Goal: Task Accomplishment & Management: Use online tool/utility

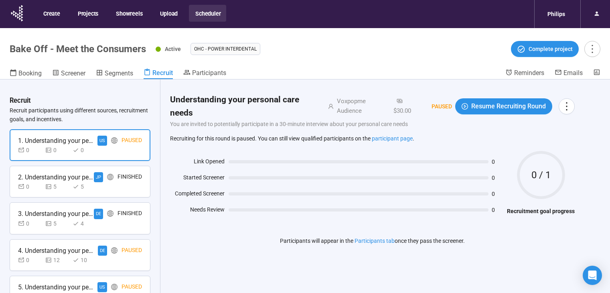
scroll to position [28, 0]
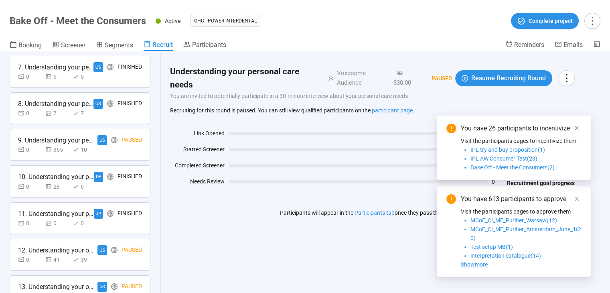
scroll to position [386, 0]
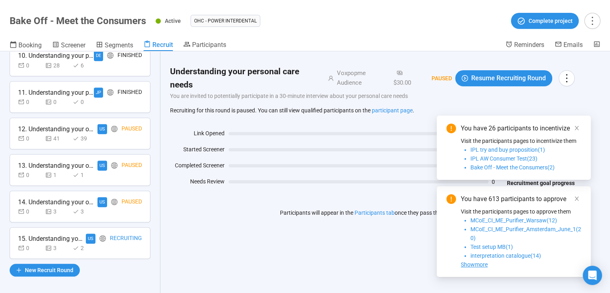
click at [93, 238] on div "US Recruiting" at bounding box center [114, 238] width 56 height 10
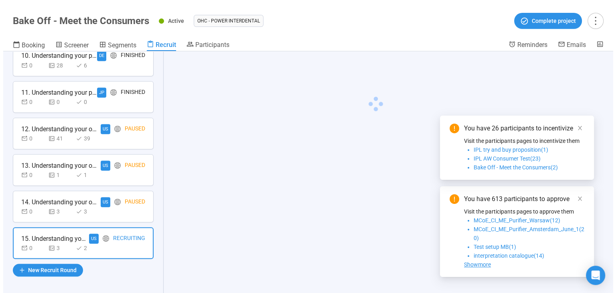
scroll to position [386, 0]
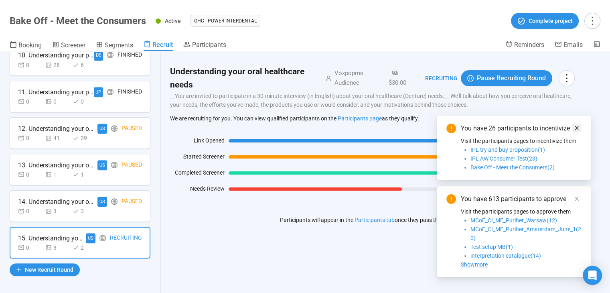
click at [579, 127] on link at bounding box center [576, 127] width 9 height 9
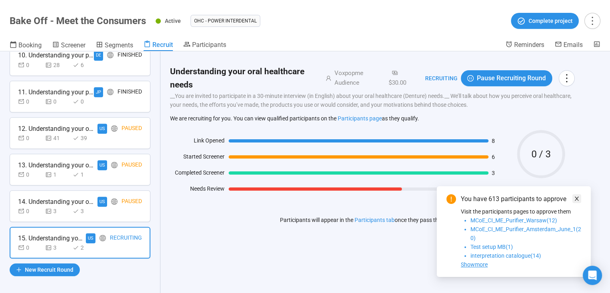
click at [574, 198] on icon "close" at bounding box center [577, 199] width 6 height 6
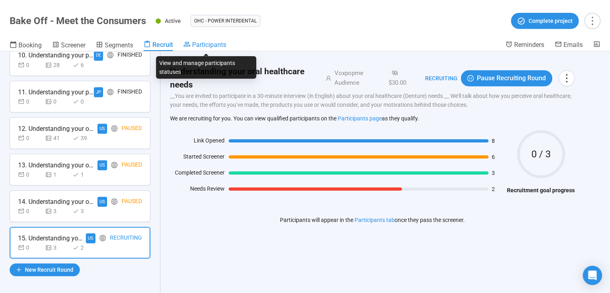
click at [220, 42] on span "Participants" at bounding box center [209, 45] width 34 height 8
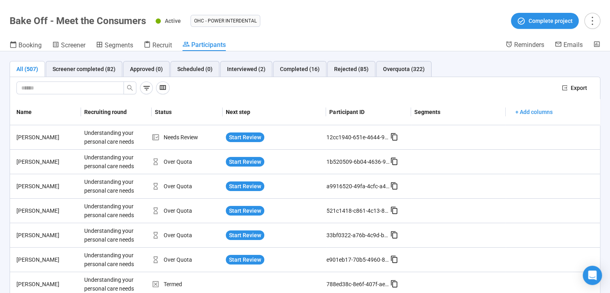
click at [101, 77] on div "Export" at bounding box center [305, 88] width 590 height 22
click at [103, 72] on div "Screener completed (82)" at bounding box center [84, 69] width 63 height 9
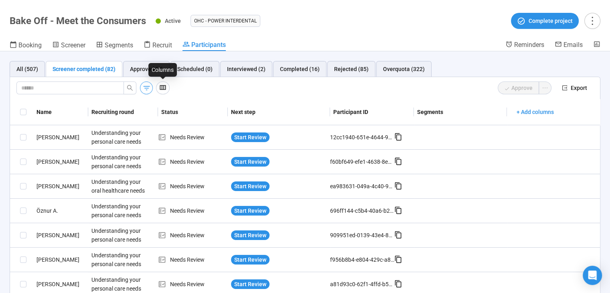
click at [147, 86] on icon "button" at bounding box center [146, 88] width 8 height 8
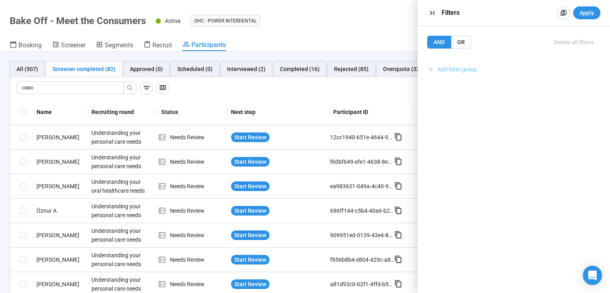
click at [470, 72] on span "Add filter group" at bounding box center [456, 69] width 39 height 9
click at [455, 83] on span "Add filter" at bounding box center [454, 87] width 23 height 9
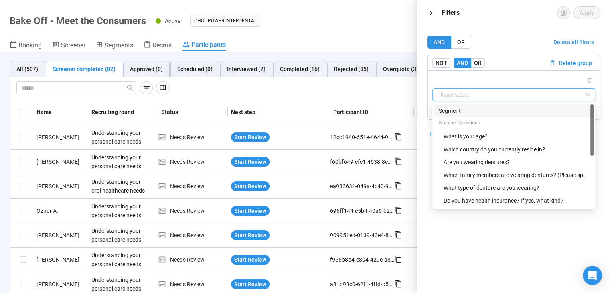
click at [461, 93] on input "search" at bounding box center [513, 95] width 153 height 12
click at [473, 163] on div "Are you wearing dentures?" at bounding box center [515, 162] width 145 height 9
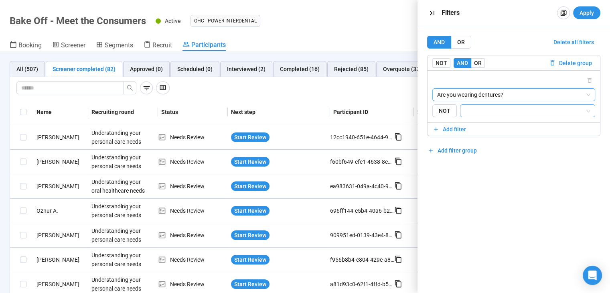
click at [471, 114] on input "search" at bounding box center [525, 111] width 120 height 10
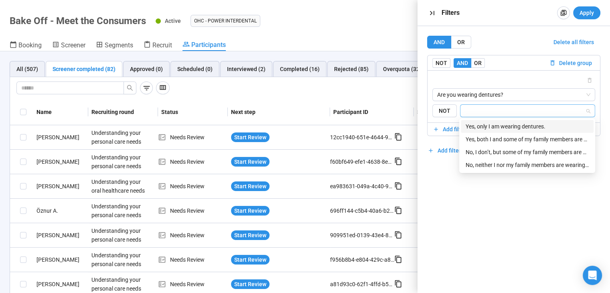
click at [483, 127] on div "Yes, only I am wearing dentures." at bounding box center [526, 126] width 123 height 9
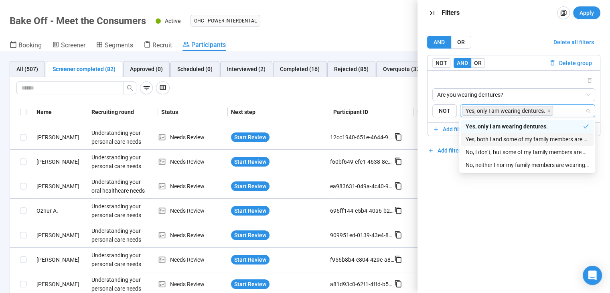
click at [486, 137] on div "Yes, both I and some of my family members are wearing dentures." at bounding box center [526, 139] width 123 height 9
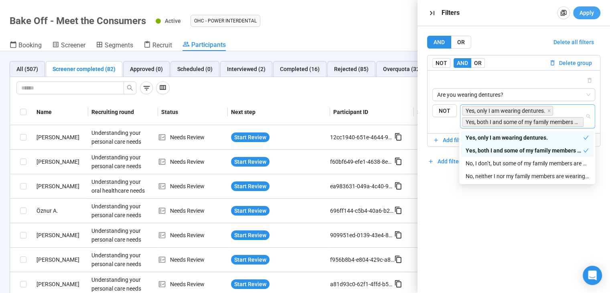
click at [587, 13] on span "Apply" at bounding box center [586, 12] width 14 height 9
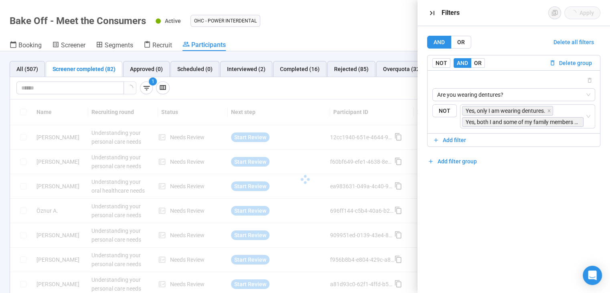
click at [356, 89] on div "Approve" at bounding box center [364, 87] width 382 height 13
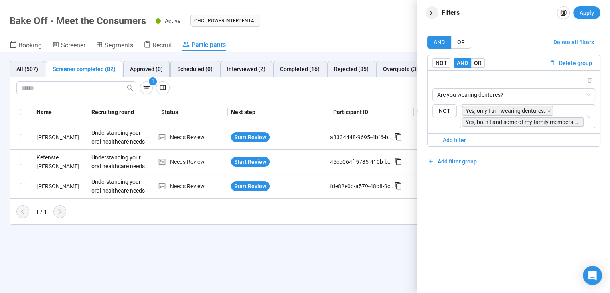
click at [433, 9] on icon "button" at bounding box center [432, 13] width 8 height 8
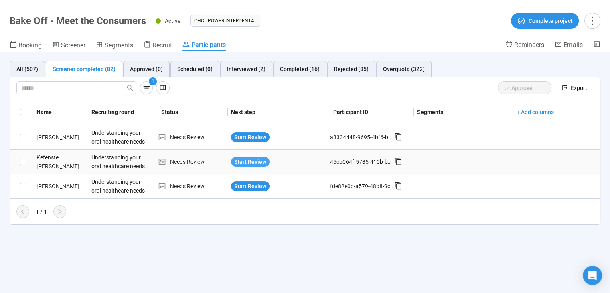
click at [263, 160] on span "Start Review" at bounding box center [250, 161] width 32 height 9
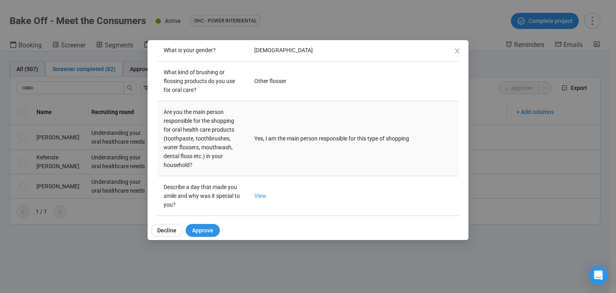
scroll to position [368, 0]
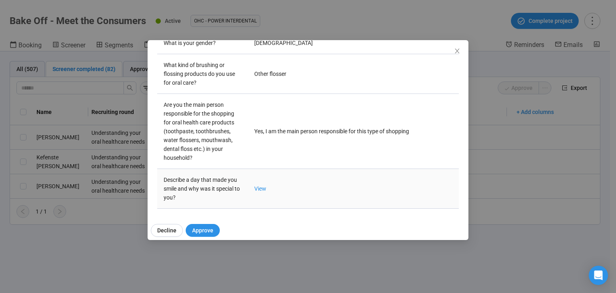
click at [267, 187] on td "View" at bounding box center [353, 189] width 211 height 40
click at [263, 186] on link "View" at bounding box center [260, 188] width 12 height 6
click at [81, 108] on div "Kefenste W Project notes Edit Add notes, i.e. how the last interview went, impo…" at bounding box center [308, 146] width 616 height 293
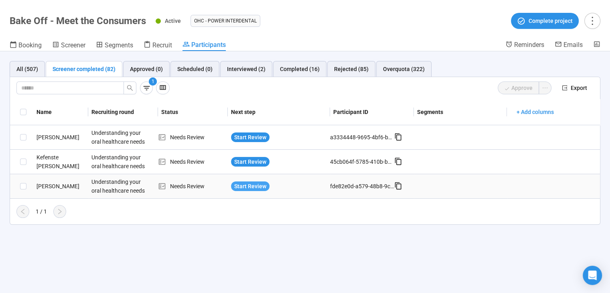
click at [258, 184] on span "Start Review" at bounding box center [250, 186] width 32 height 9
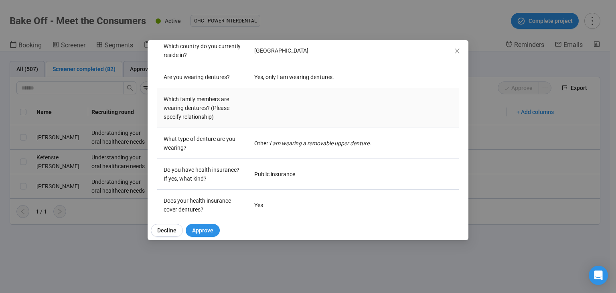
scroll to position [160, 0]
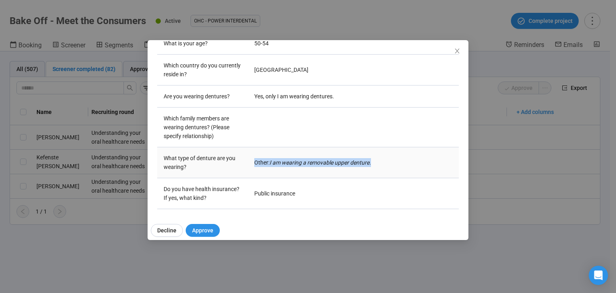
drag, startPoint x: 253, startPoint y: 162, endPoint x: 394, endPoint y: 162, distance: 140.7
click at [394, 162] on td "Other : I am wearing a removable upper denture." at bounding box center [353, 162] width 211 height 31
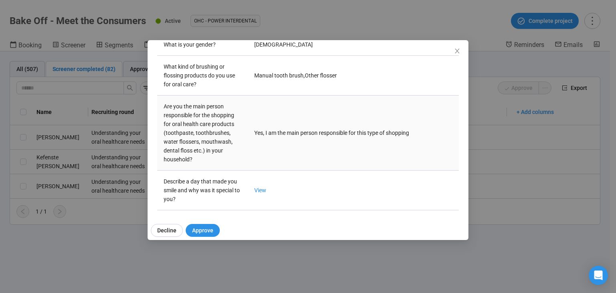
scroll to position [368, 0]
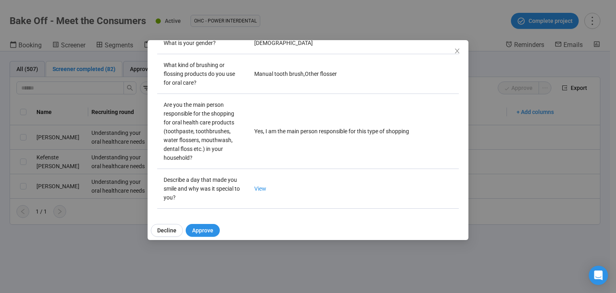
click at [522, 147] on div "[PERSON_NAME] C Project notes Edit Add notes, i.e. how the last interview went,…" at bounding box center [308, 146] width 616 height 293
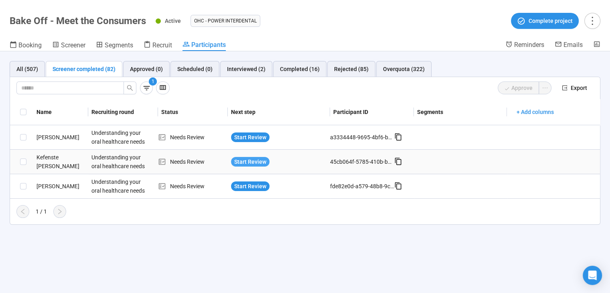
click at [239, 161] on span "Start Review" at bounding box center [250, 161] width 32 height 9
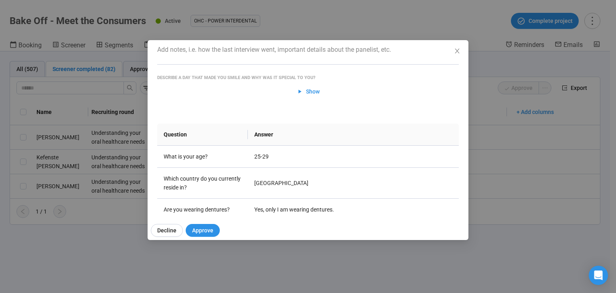
scroll to position [0, 0]
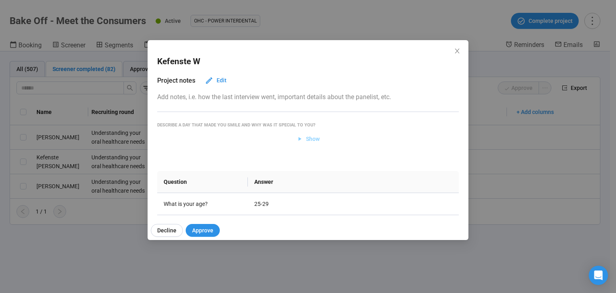
click at [306, 137] on span "Show" at bounding box center [313, 138] width 14 height 9
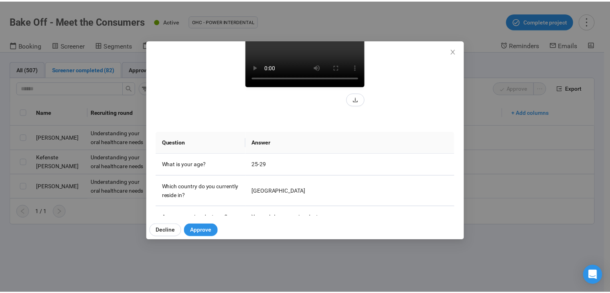
scroll to position [120, 0]
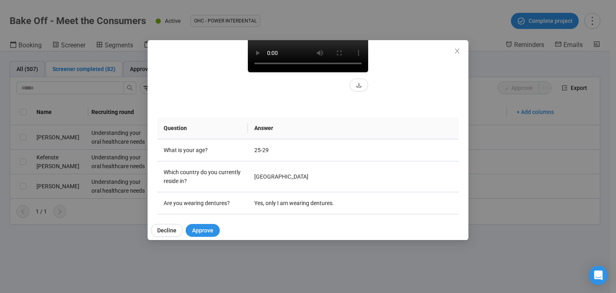
click at [456, 54] on icon "close" at bounding box center [457, 51] width 6 height 6
